Goal: Transaction & Acquisition: Subscribe to service/newsletter

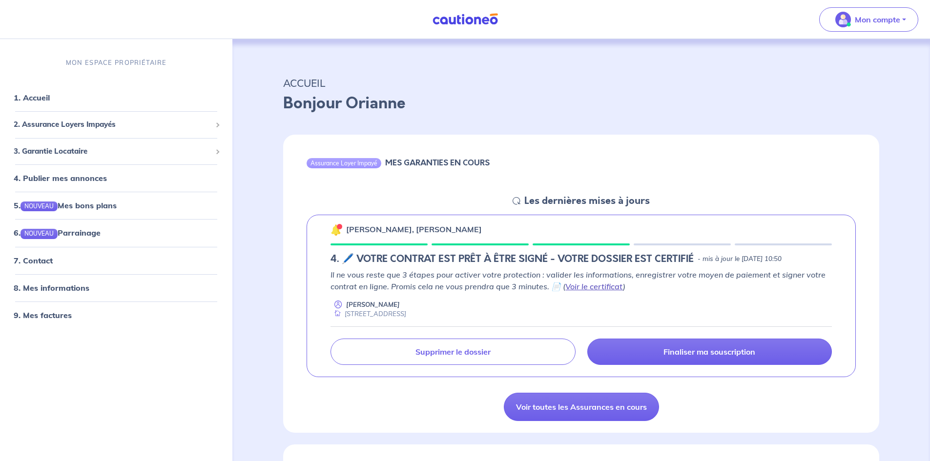
click at [598, 286] on link "Voir le certificat" at bounding box center [594, 287] width 58 height 10
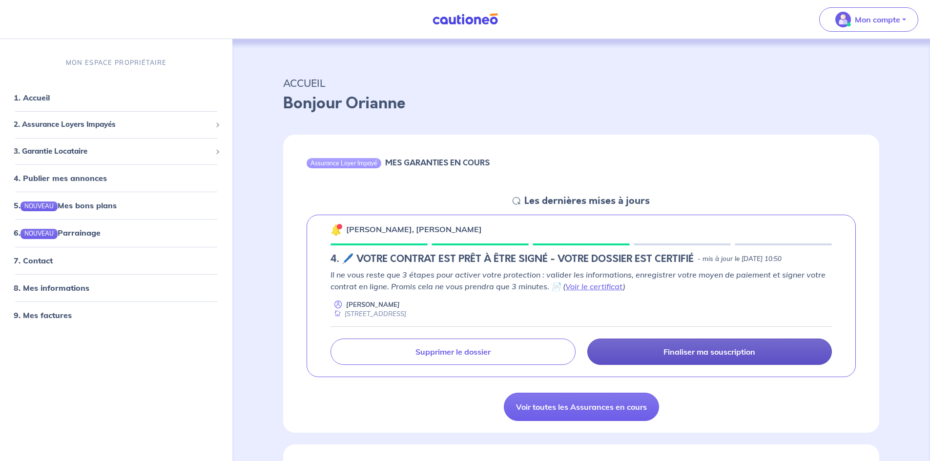
click at [716, 356] on p "Finaliser ma souscription" at bounding box center [710, 352] width 92 height 10
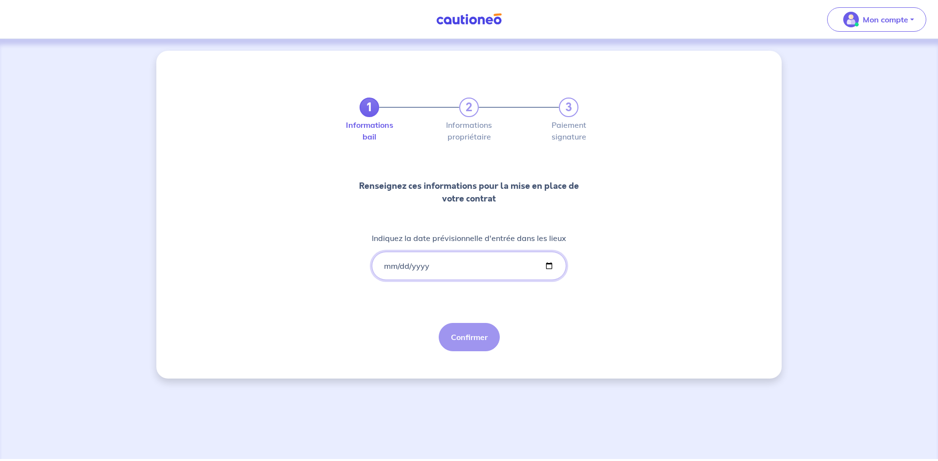
click at [484, 274] on input "Indiquez la date prévisionnelle d'entrée dans les lieux" at bounding box center [469, 266] width 194 height 28
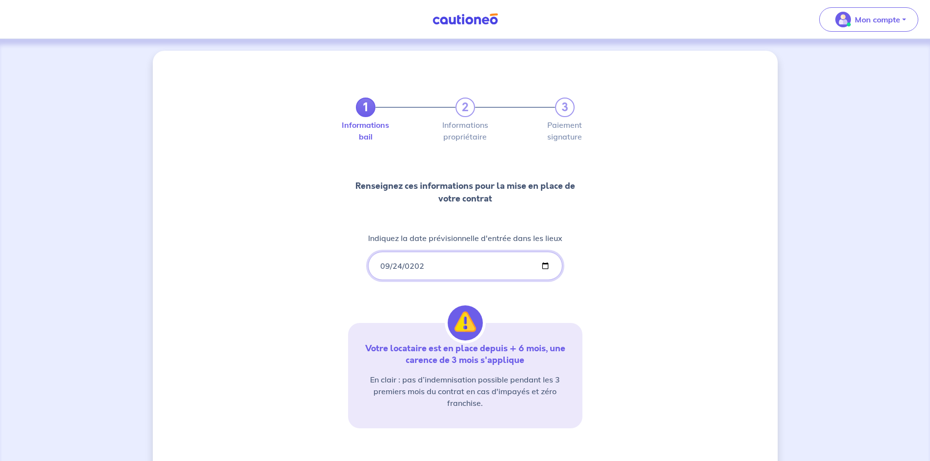
type input "[DATE]"
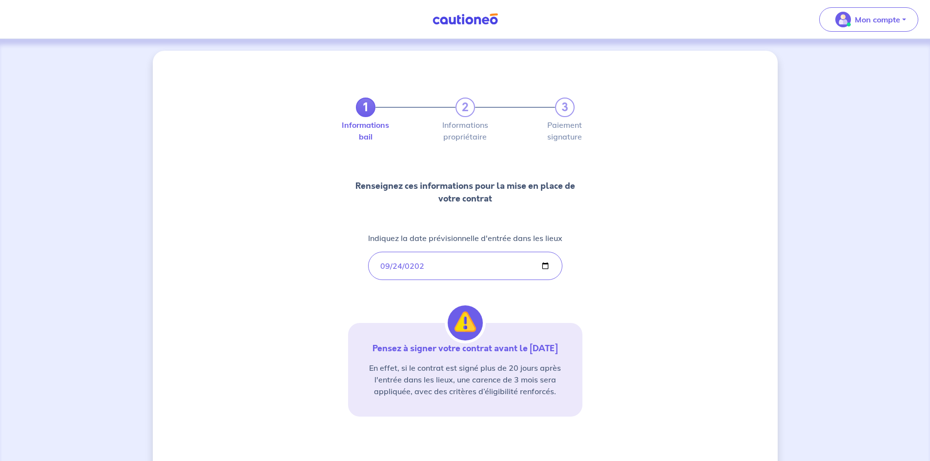
click at [672, 270] on div "1 2 3 Informations bail Informations propriétaire Paiement signature Renseignez…" at bounding box center [465, 287] width 625 height 473
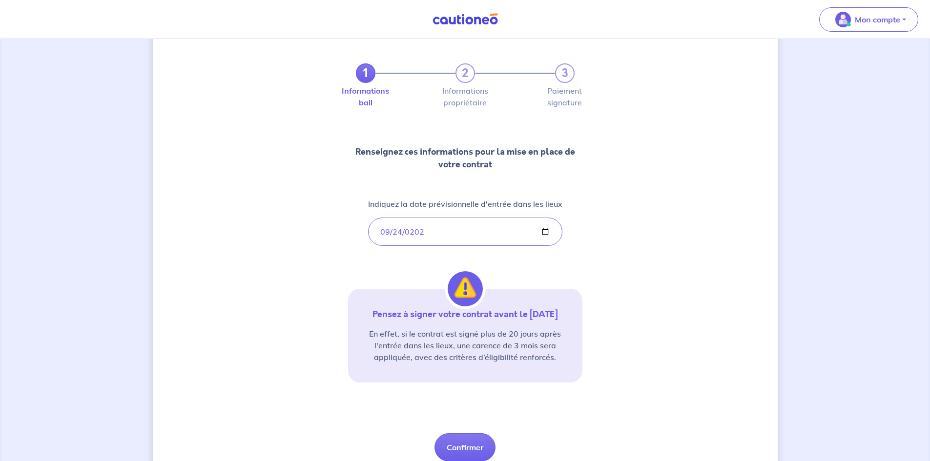
scroll to position [74, 0]
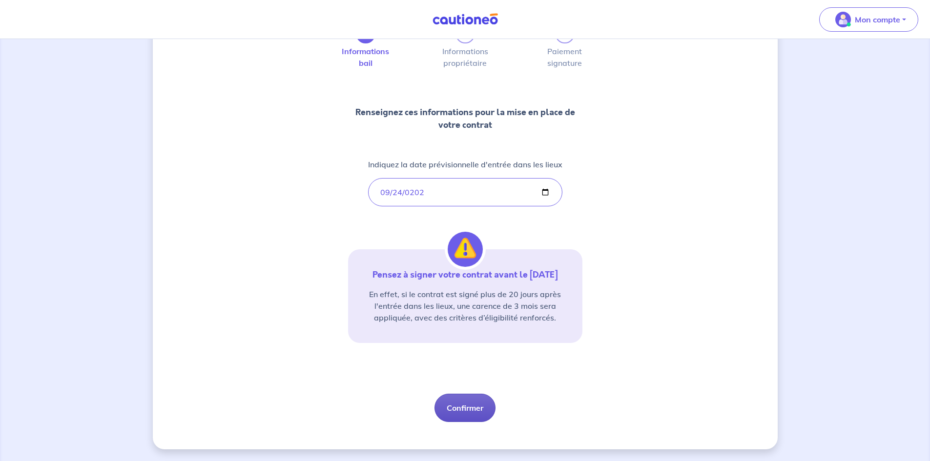
click at [459, 410] on button "Confirmer" at bounding box center [465, 408] width 61 height 28
select select "FR"
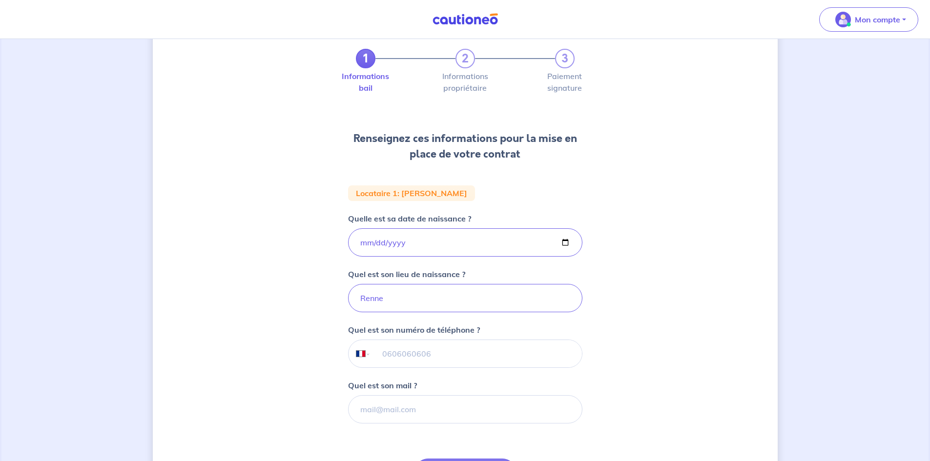
scroll to position [98, 0]
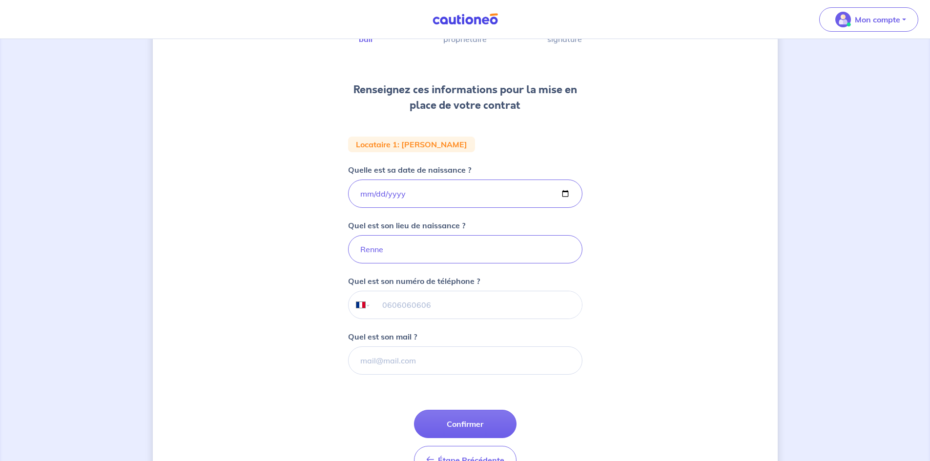
click at [533, 304] on input "tel" at bounding box center [476, 305] width 211 height 27
click at [496, 255] on input "Renne" at bounding box center [465, 249] width 234 height 28
type input "[GEOGRAPHIC_DATA]"
click at [496, 313] on input "tel" at bounding box center [476, 305] width 211 height 27
click at [507, 305] on input "tel" at bounding box center [476, 305] width 211 height 27
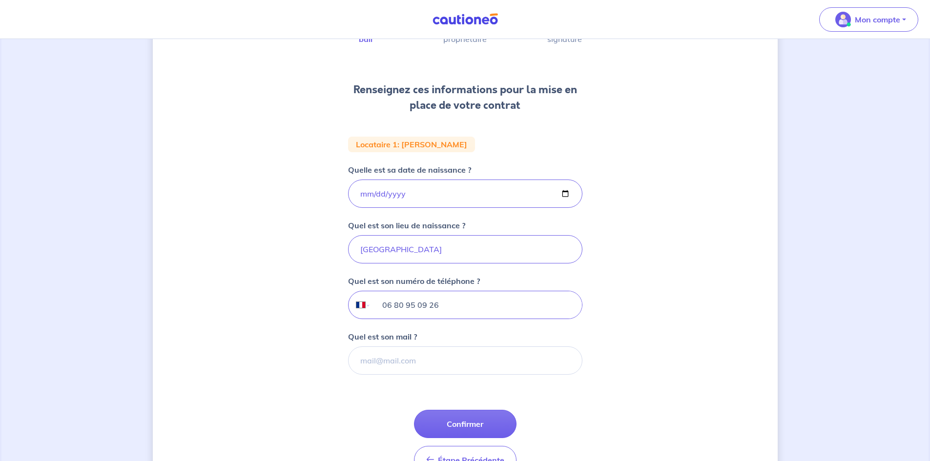
type input "06 80 95 09 26"
click at [516, 357] on input "Quel est son mail ?" at bounding box center [465, 361] width 234 height 28
paste input "[EMAIL_ADDRESS][PERSON_NAME][DOMAIN_NAME]"
type input "[EMAIL_ADDRESS][PERSON_NAME][DOMAIN_NAME]"
click at [663, 294] on div "1 2 3 Informations bail Informations propriétaire Paiement signature Renseignez…" at bounding box center [465, 231] width 625 height 557
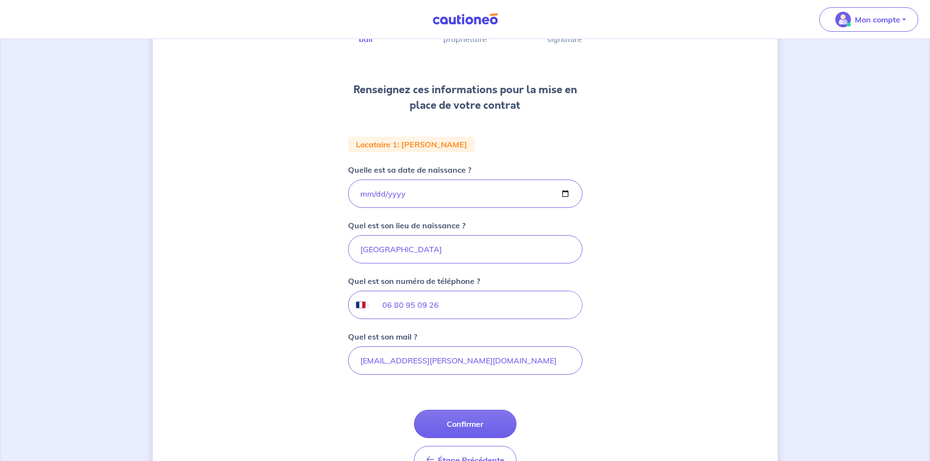
scroll to position [146, 0]
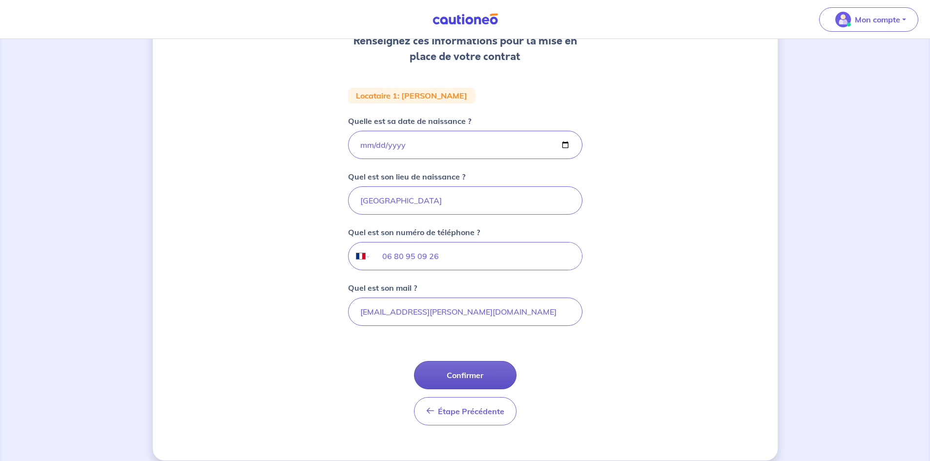
click at [478, 373] on button "Confirmer" at bounding box center [465, 375] width 103 height 28
select select "FR"
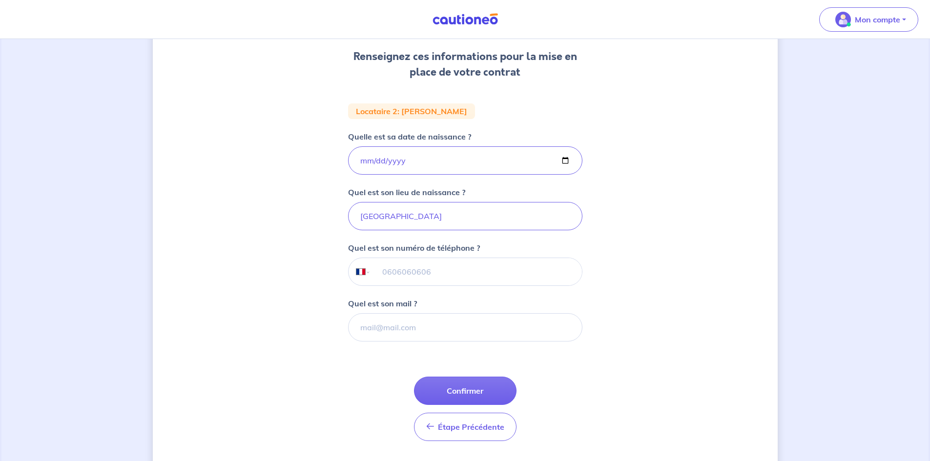
scroll to position [146, 0]
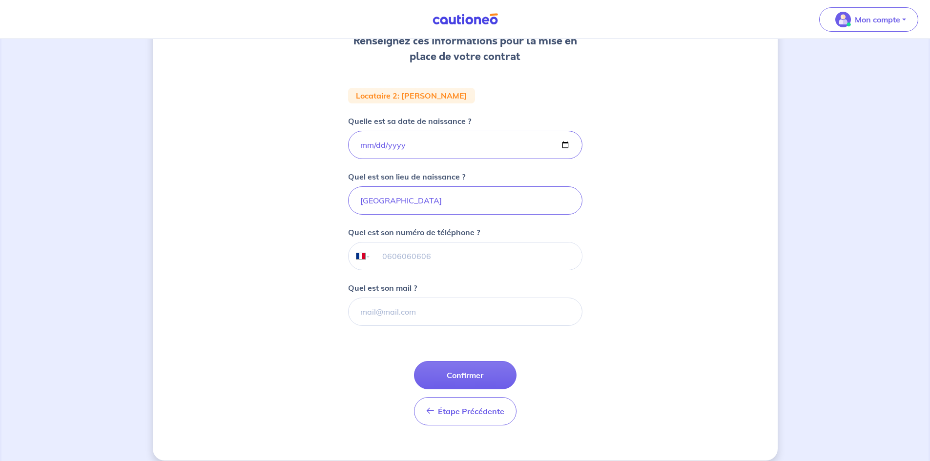
click at [481, 380] on button "Confirmer" at bounding box center [465, 375] width 103 height 28
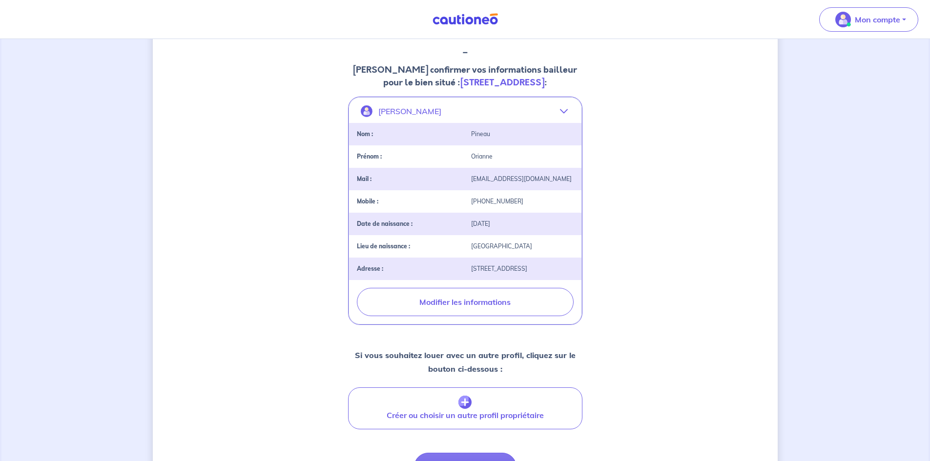
scroll to position [195, 0]
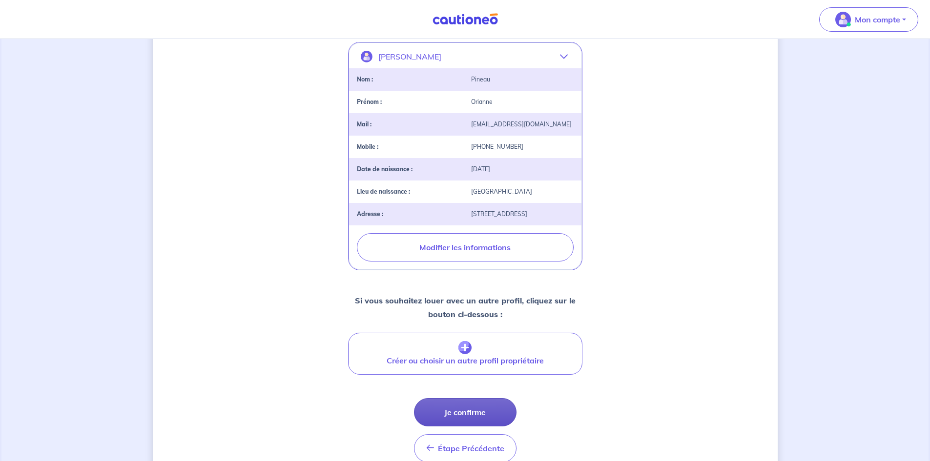
click at [473, 427] on button "Je confirme" at bounding box center [465, 412] width 103 height 28
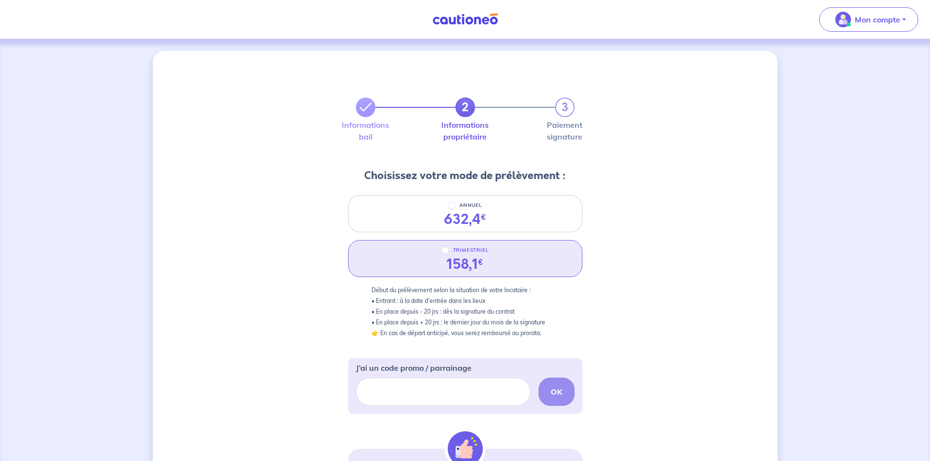
click at [480, 251] on p "TRIMESTRIEL" at bounding box center [471, 251] width 36 height 12
radio input "true"
click at [449, 251] on input "TRIMESTRIEL" at bounding box center [445, 251] width 8 height 8
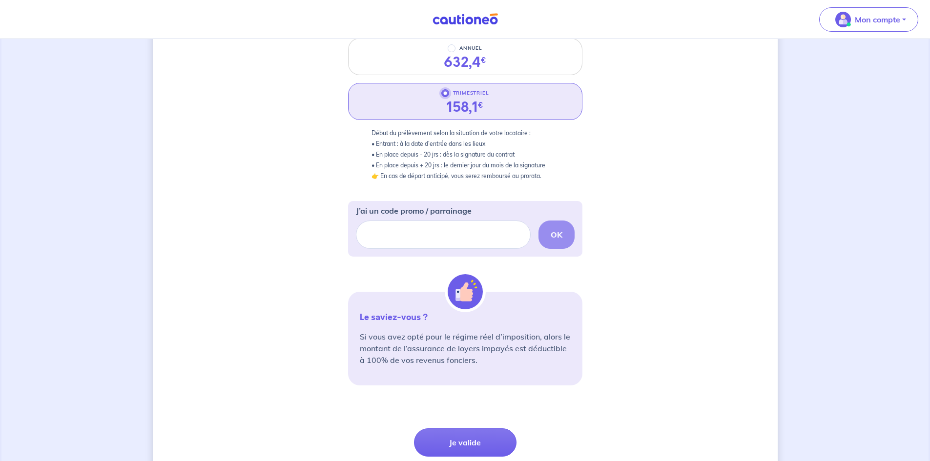
scroll to position [236, 0]
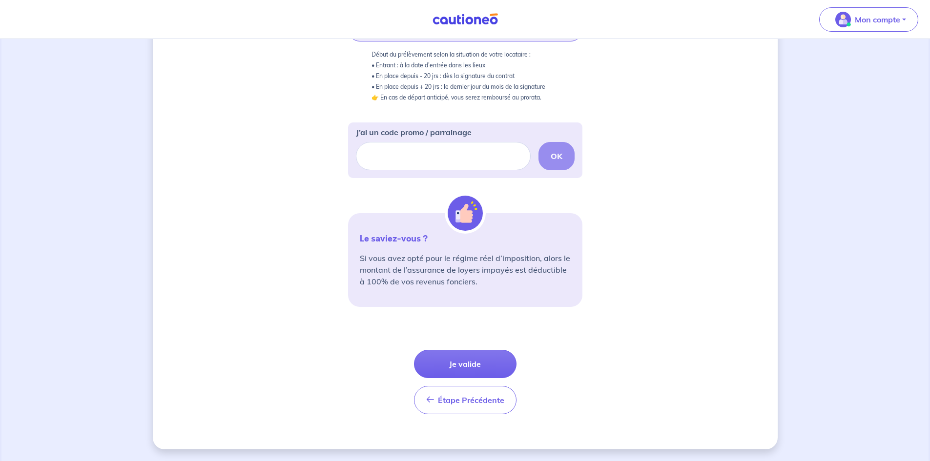
click at [472, 361] on button "Je valide" at bounding box center [465, 364] width 103 height 28
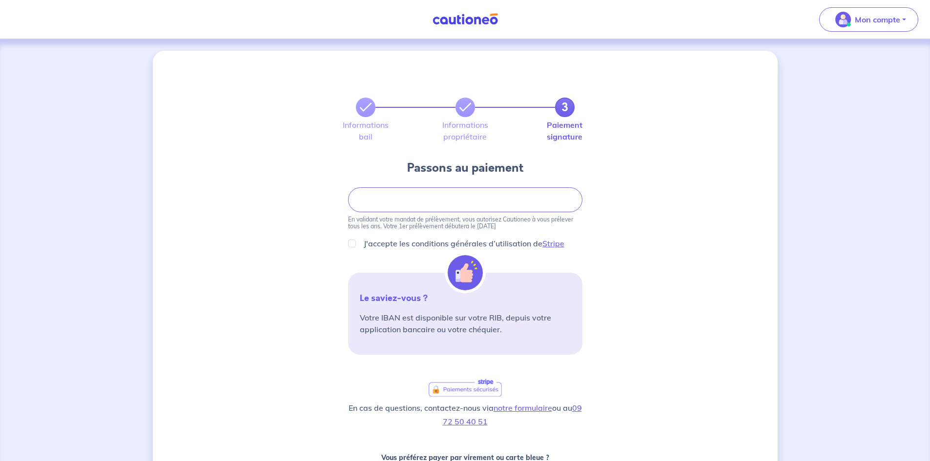
click at [355, 247] on div "J'accepte les conditions générales d’utilisation de Stripe" at bounding box center [465, 244] width 234 height 12
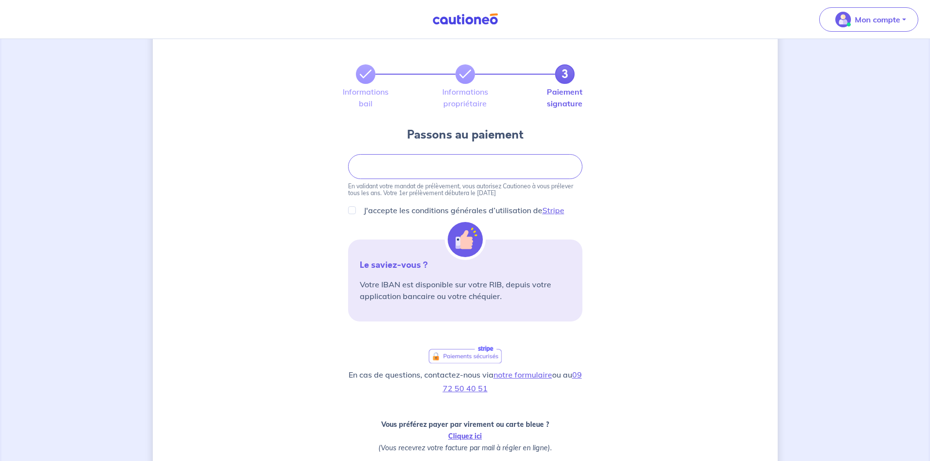
scroll to position [49, 0]
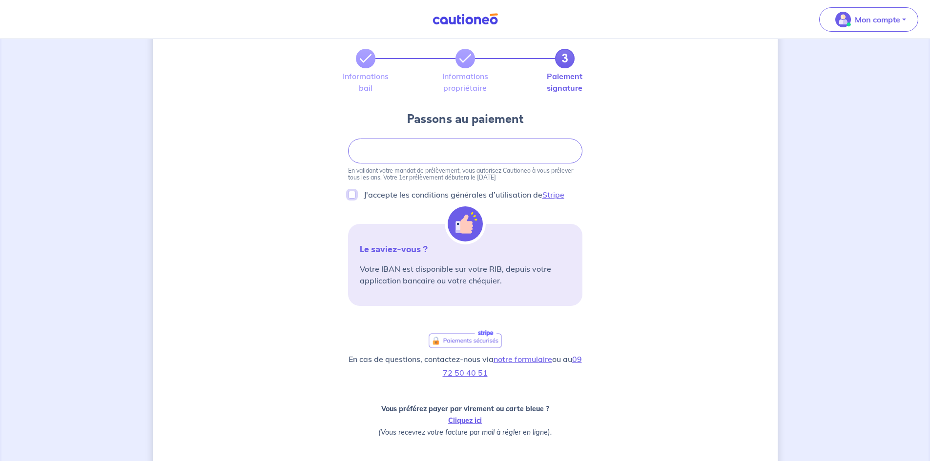
click at [350, 194] on input "J'accepte les conditions générales d’utilisation de Stripe" at bounding box center [352, 195] width 8 height 8
checkbox input "true"
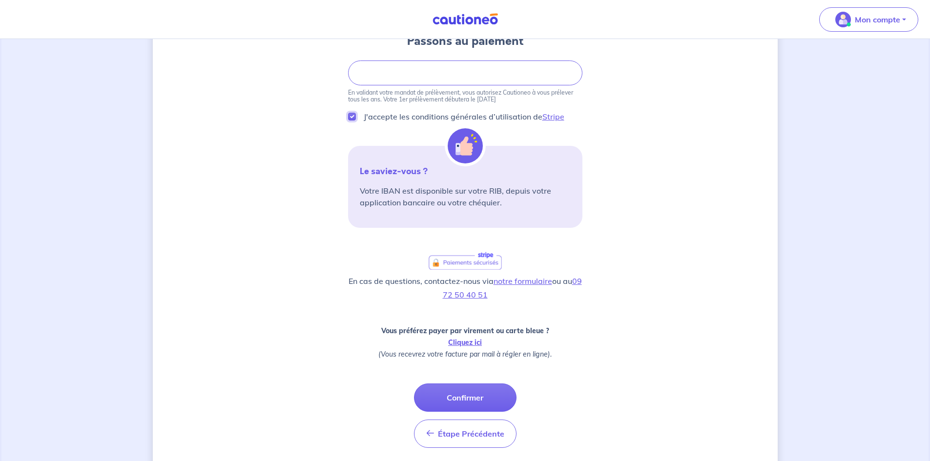
scroll to position [161, 0]
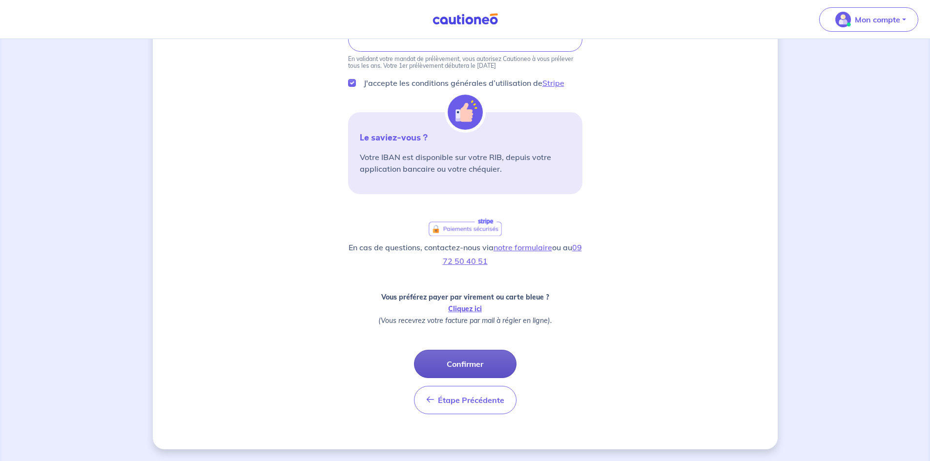
click at [491, 363] on button "Confirmer" at bounding box center [465, 364] width 103 height 28
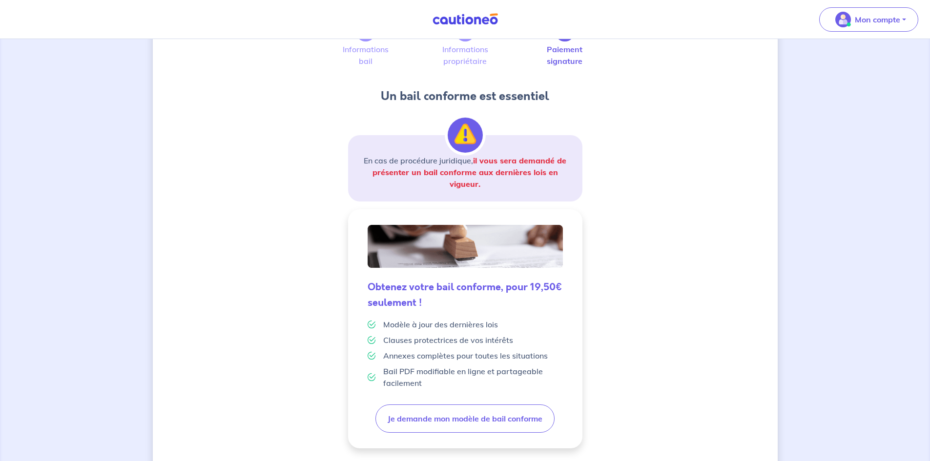
scroll to position [98, 0]
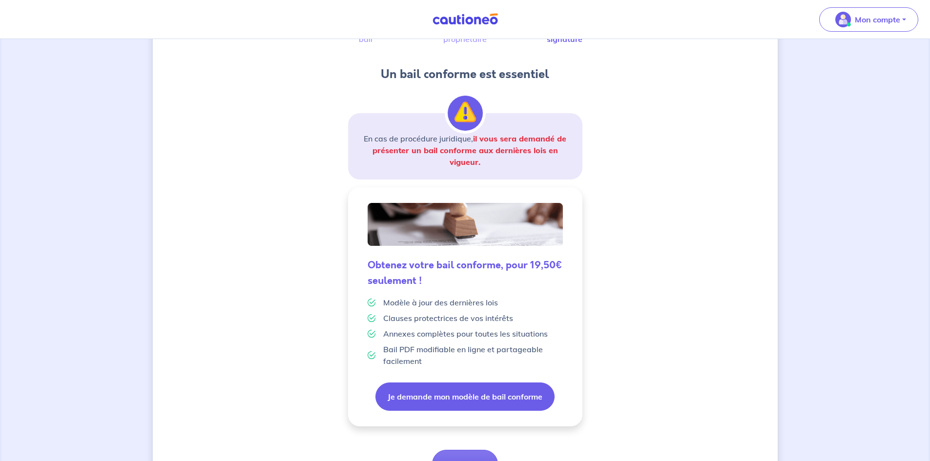
click at [487, 397] on button "Je demande mon modèle de bail conforme" at bounding box center [465, 397] width 179 height 28
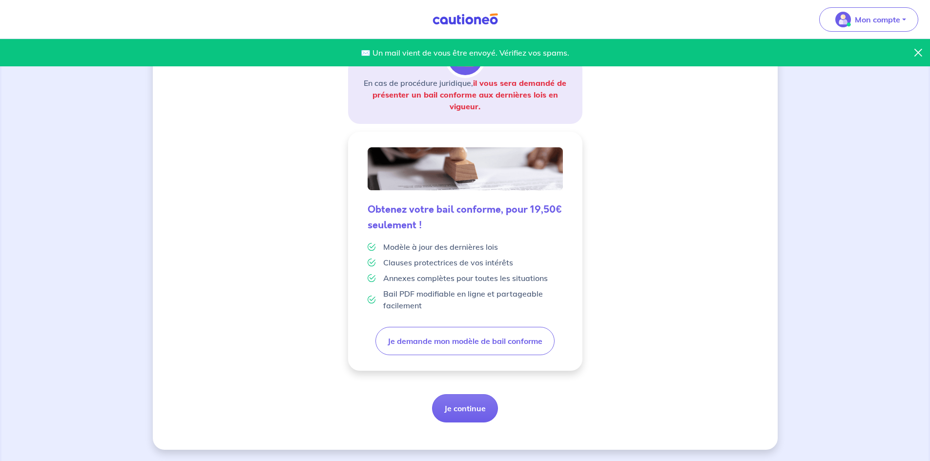
scroll to position [154, 0]
click at [455, 413] on button "Je continue" at bounding box center [465, 408] width 66 height 28
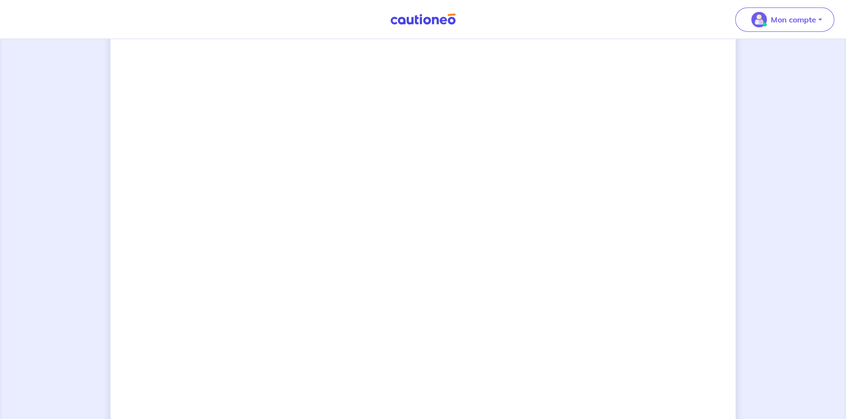
scroll to position [669, 0]
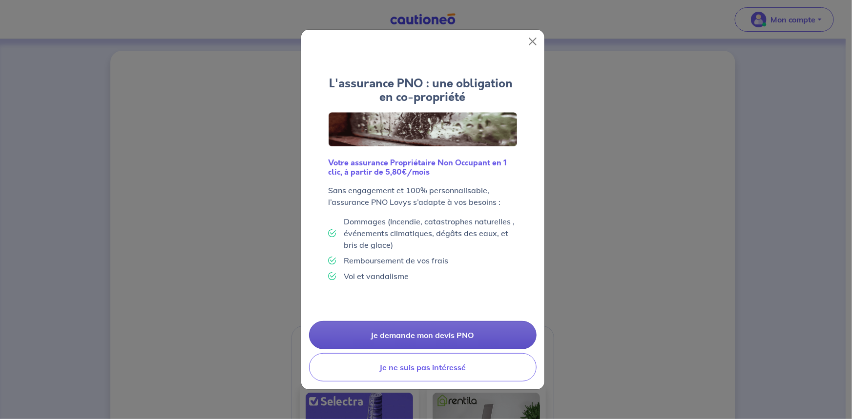
click at [477, 332] on link "Je demande mon devis PNO" at bounding box center [423, 335] width 228 height 28
